Goal: Register for event/course

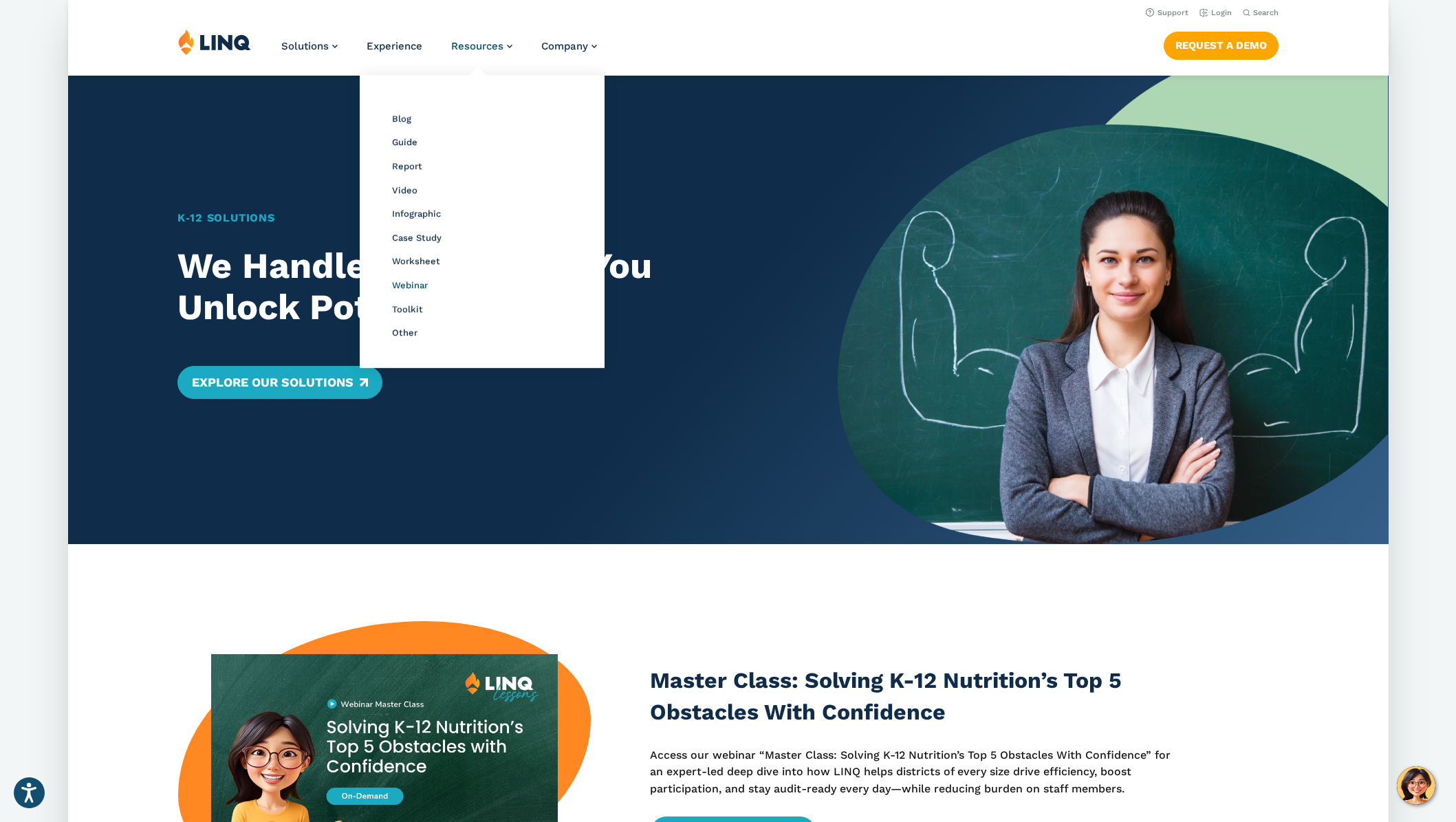
click at [420, 286] on span "Webinar" at bounding box center [409, 285] width 36 height 10
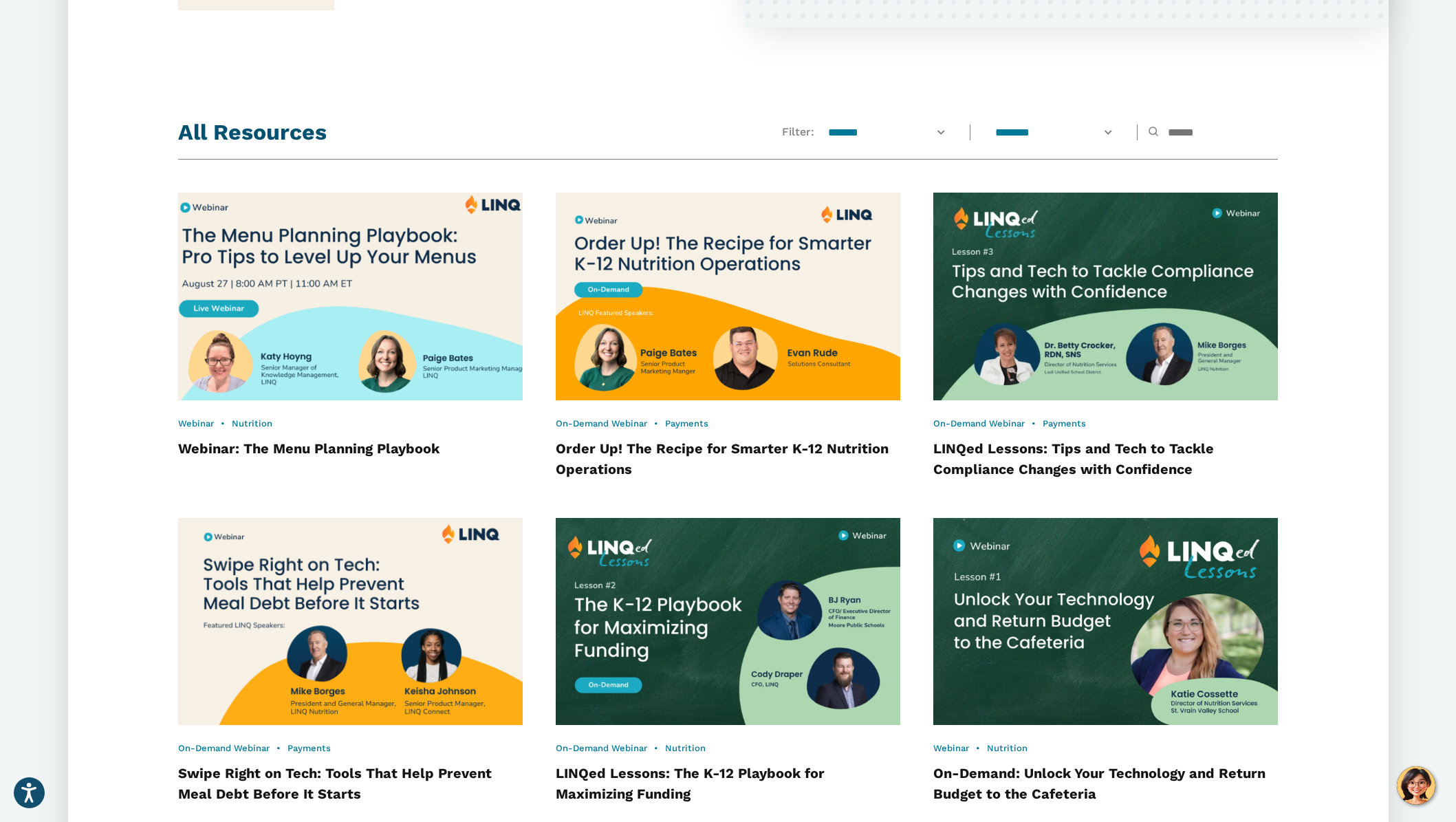
click at [415, 271] on img at bounding box center [350, 296] width 379 height 228
